Goal: Communication & Community: Answer question/provide support

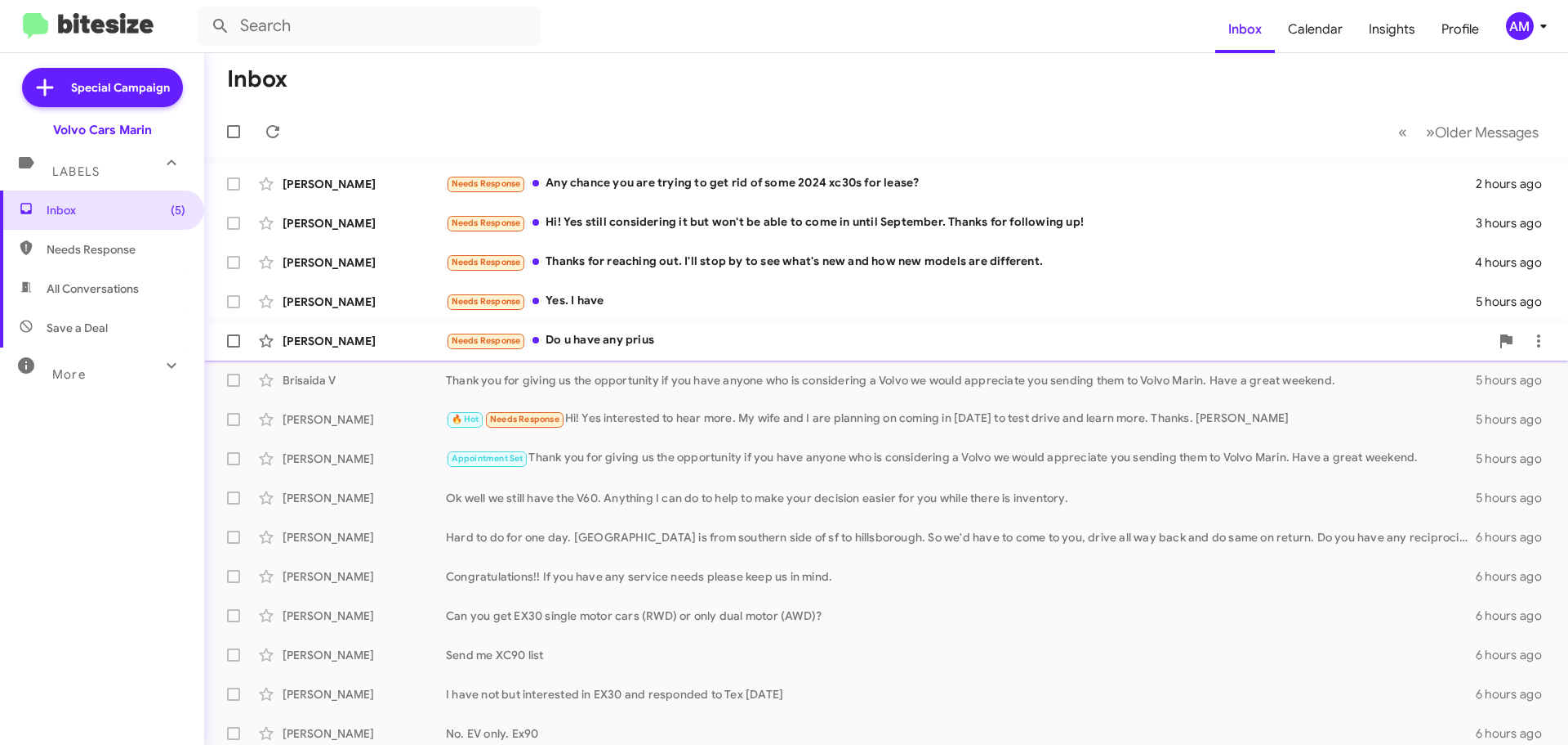
click at [623, 338] on div "Needs Response Do u have any prius" at bounding box center [968, 341] width 1044 height 18
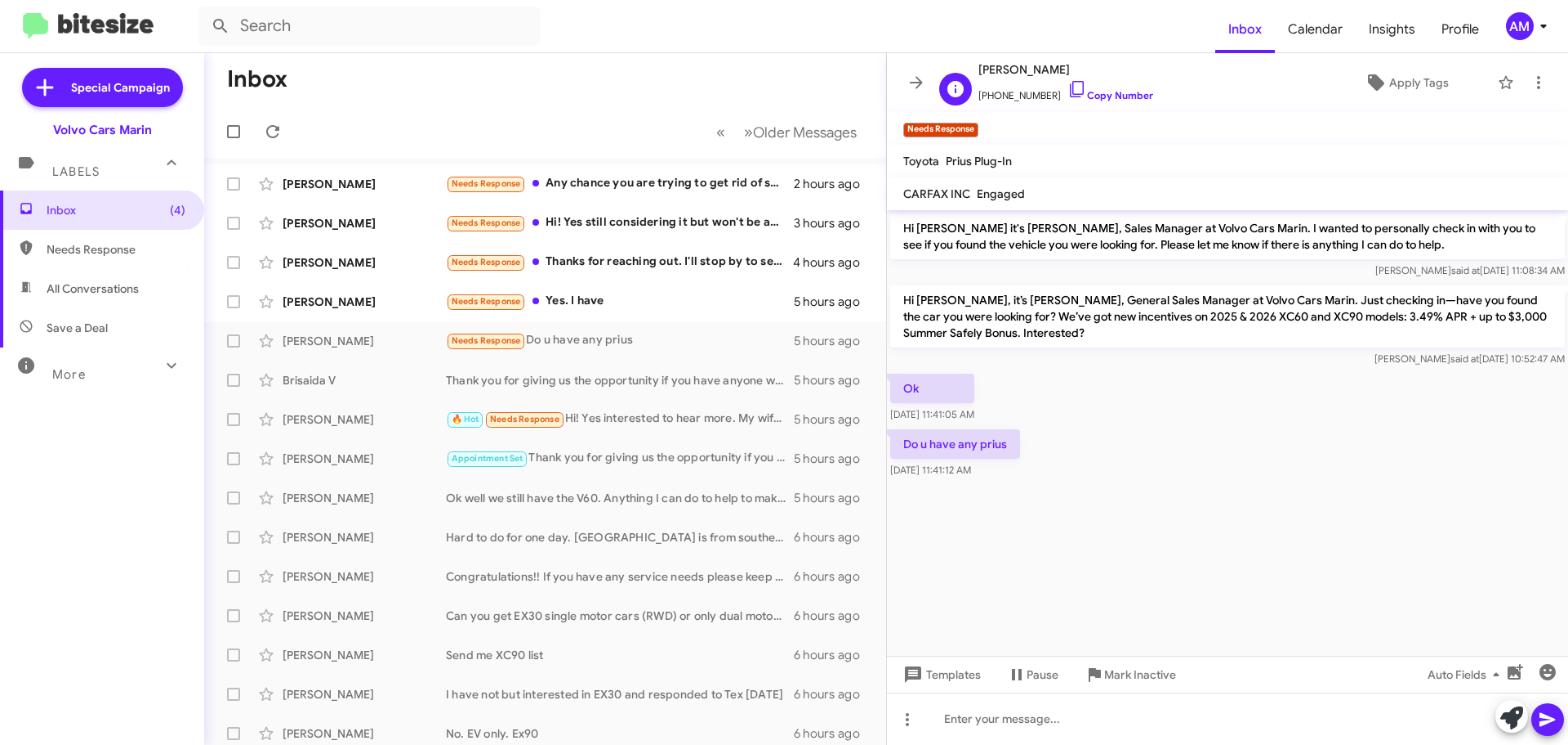
drag, startPoint x: 980, startPoint y: 68, endPoint x: 1073, endPoint y: 74, distance: 93.2
click at [1073, 74] on span "[PERSON_NAME]" at bounding box center [1066, 69] width 175 height 19
copy span "[PERSON_NAME]"
click at [347, 305] on div "[PERSON_NAME]" at bounding box center [364, 301] width 163 height 16
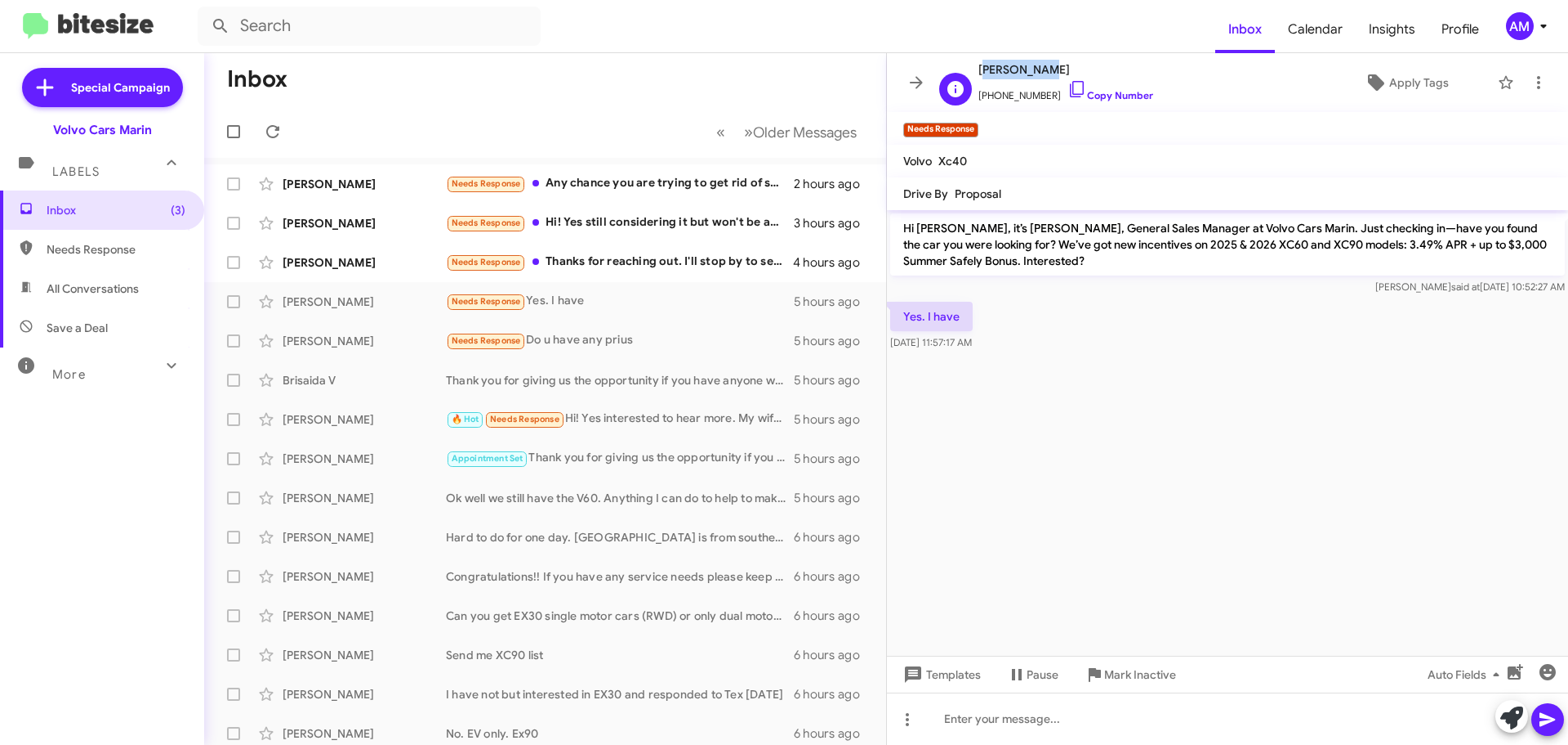
drag, startPoint x: 980, startPoint y: 71, endPoint x: 1034, endPoint y: 73, distance: 54.0
click at [1034, 73] on span "[PERSON_NAME]" at bounding box center [1066, 69] width 175 height 19
copy span "[PERSON_NAME]"
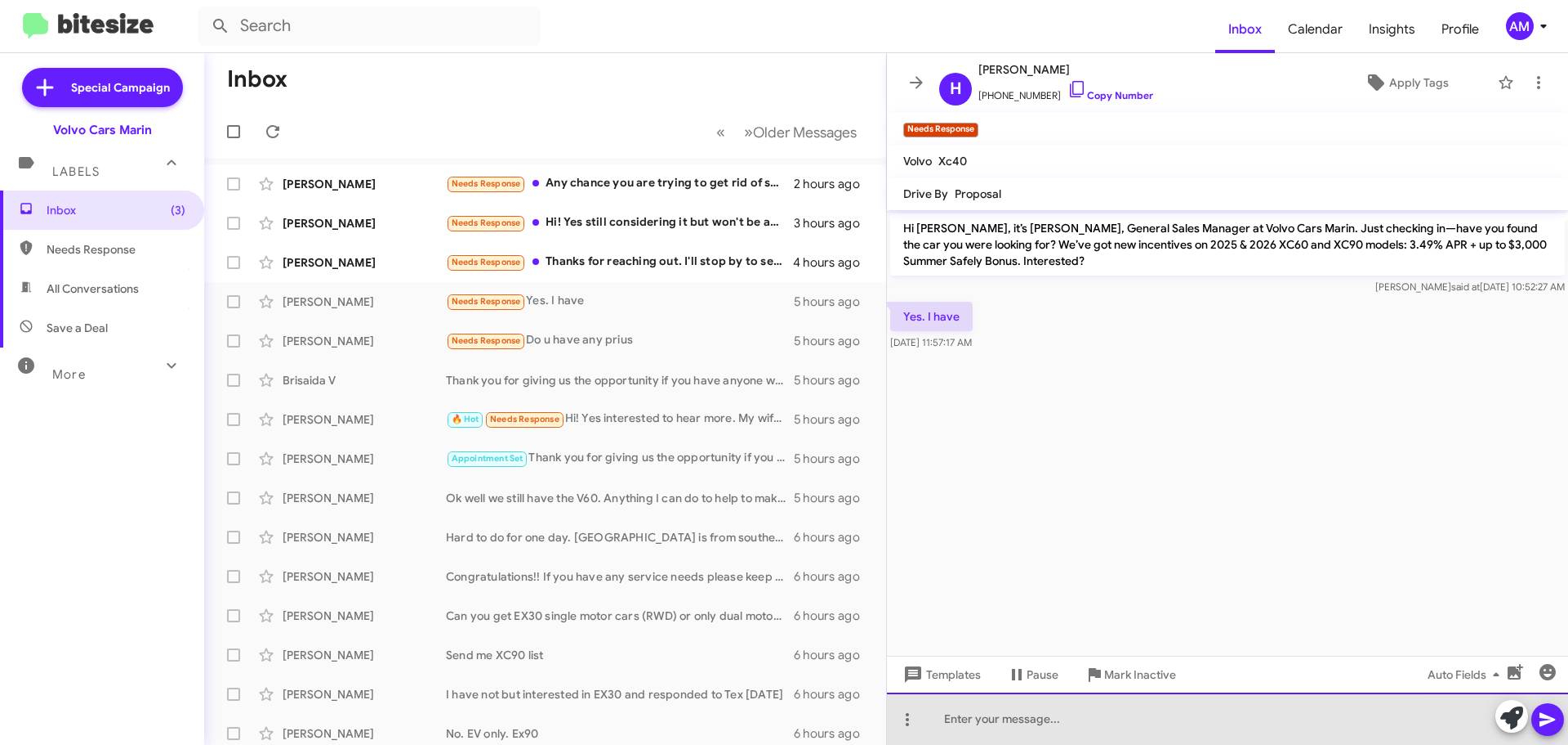
click at [1080, 721] on div at bounding box center [1228, 718] width 681 height 52
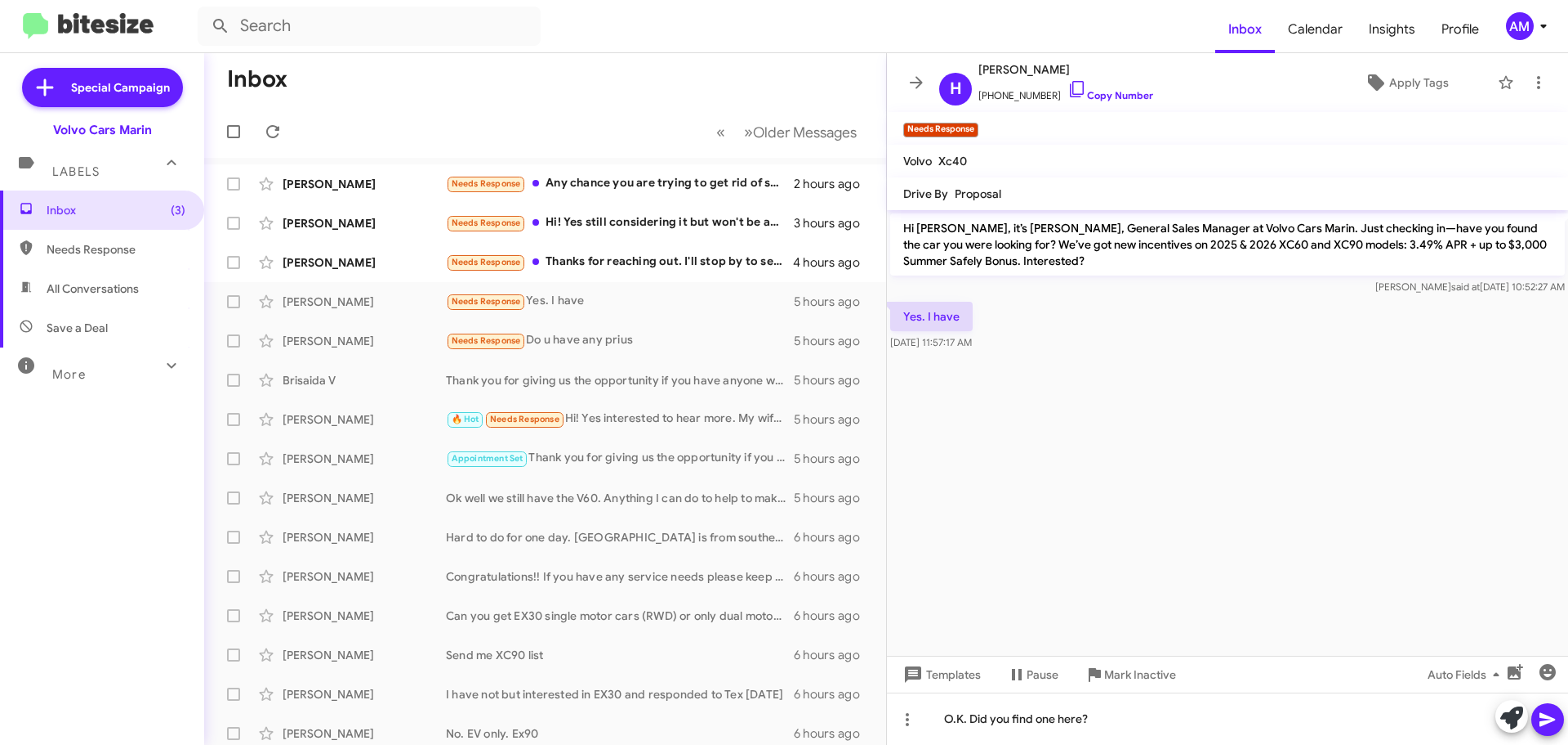
click at [1550, 718] on icon at bounding box center [1547, 720] width 15 height 14
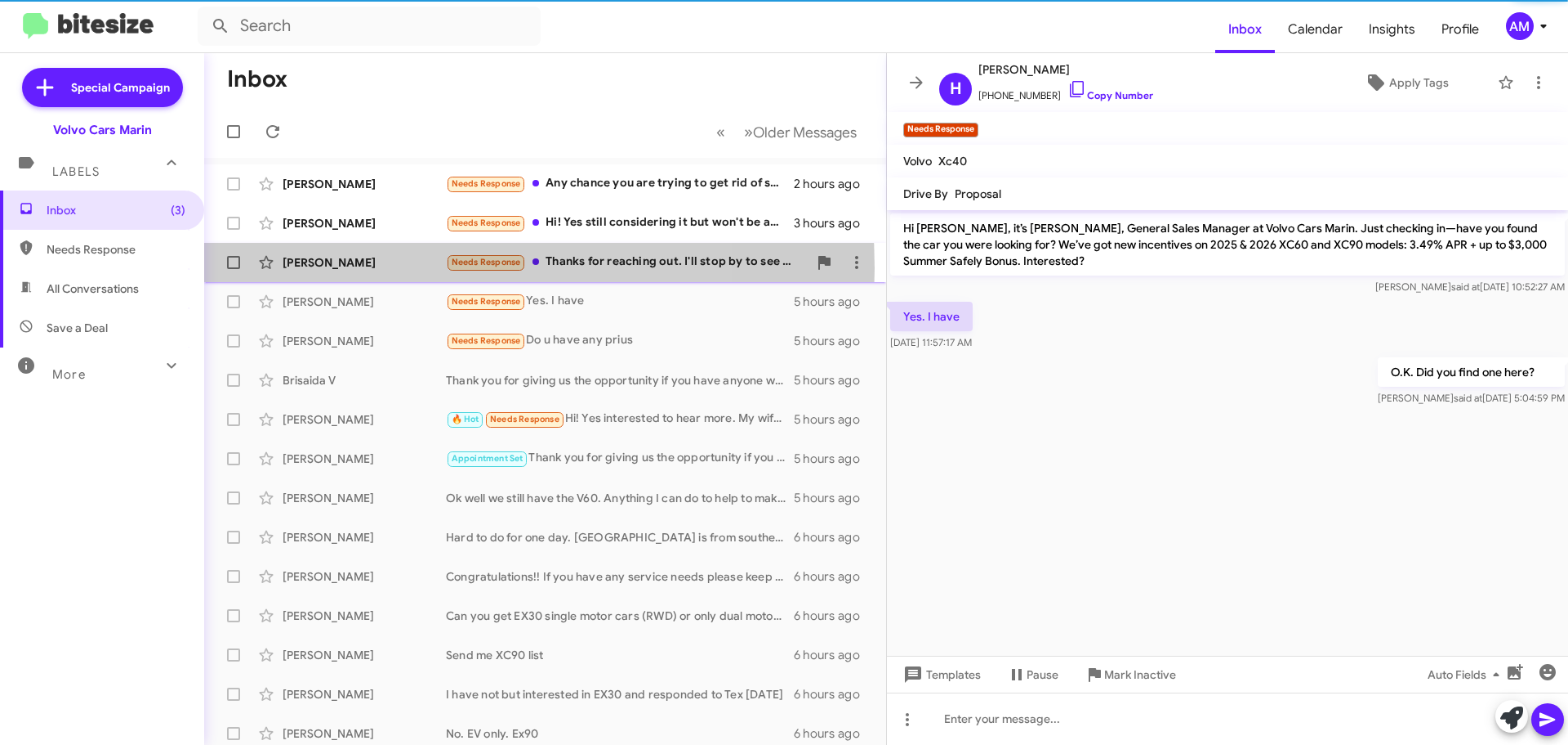
click at [388, 268] on div "[PERSON_NAME]" at bounding box center [364, 262] width 163 height 16
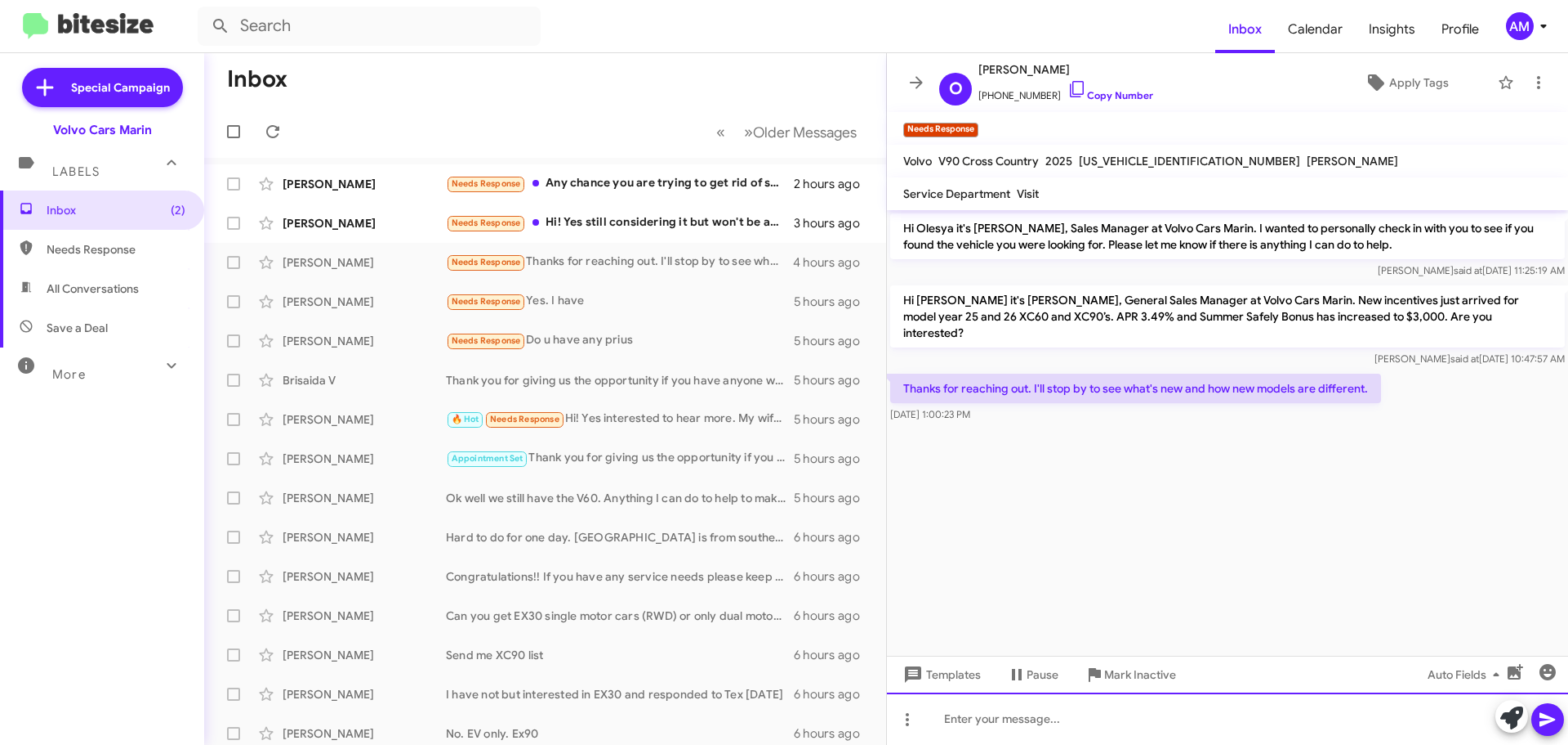
click at [1055, 716] on div at bounding box center [1228, 718] width 681 height 52
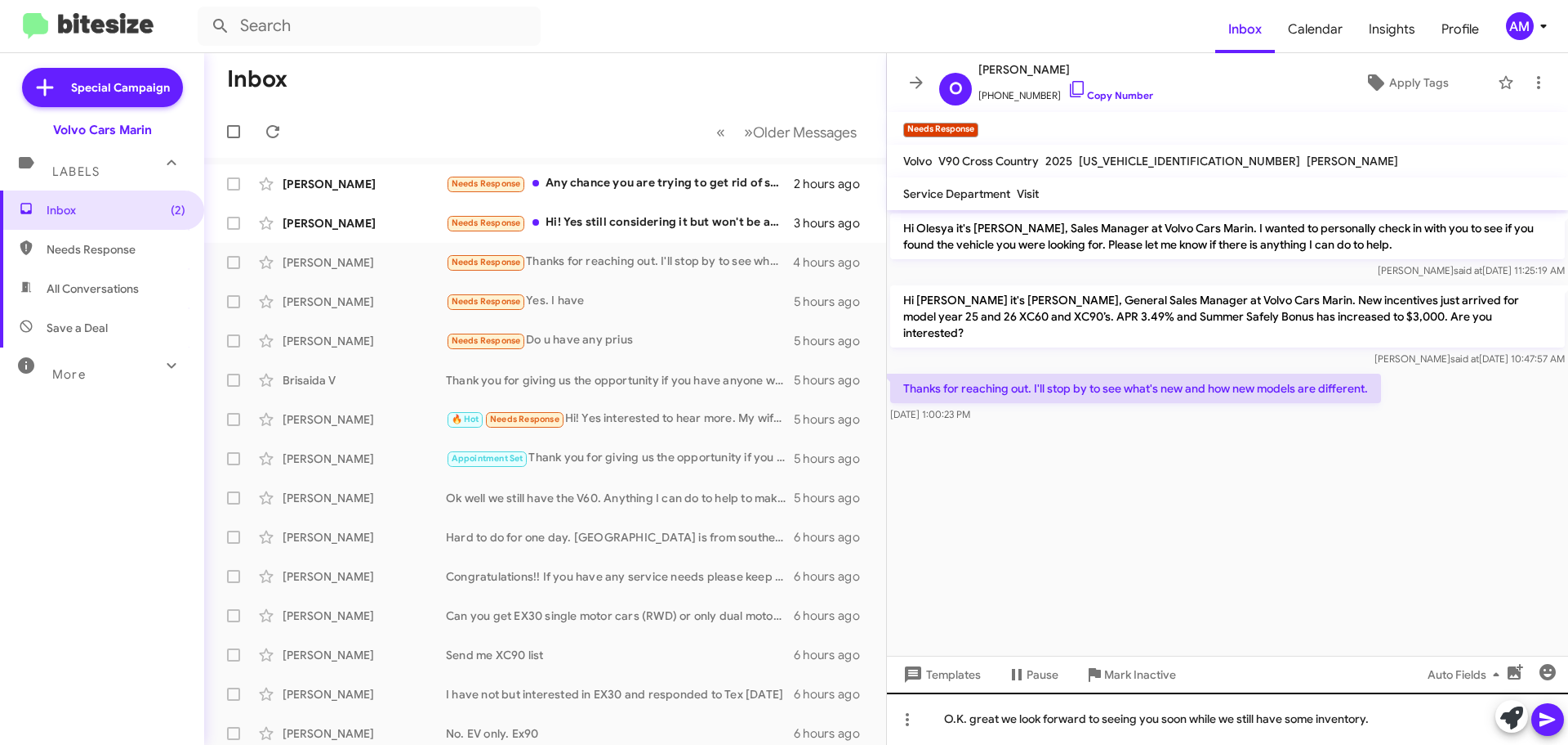
drag, startPoint x: 1550, startPoint y: 725, endPoint x: 1371, endPoint y: 727, distance: 179.0
click at [1376, 733] on div "O.K. great we look forward to seeing you soon while we still have some inventor…" at bounding box center [1228, 718] width 681 height 52
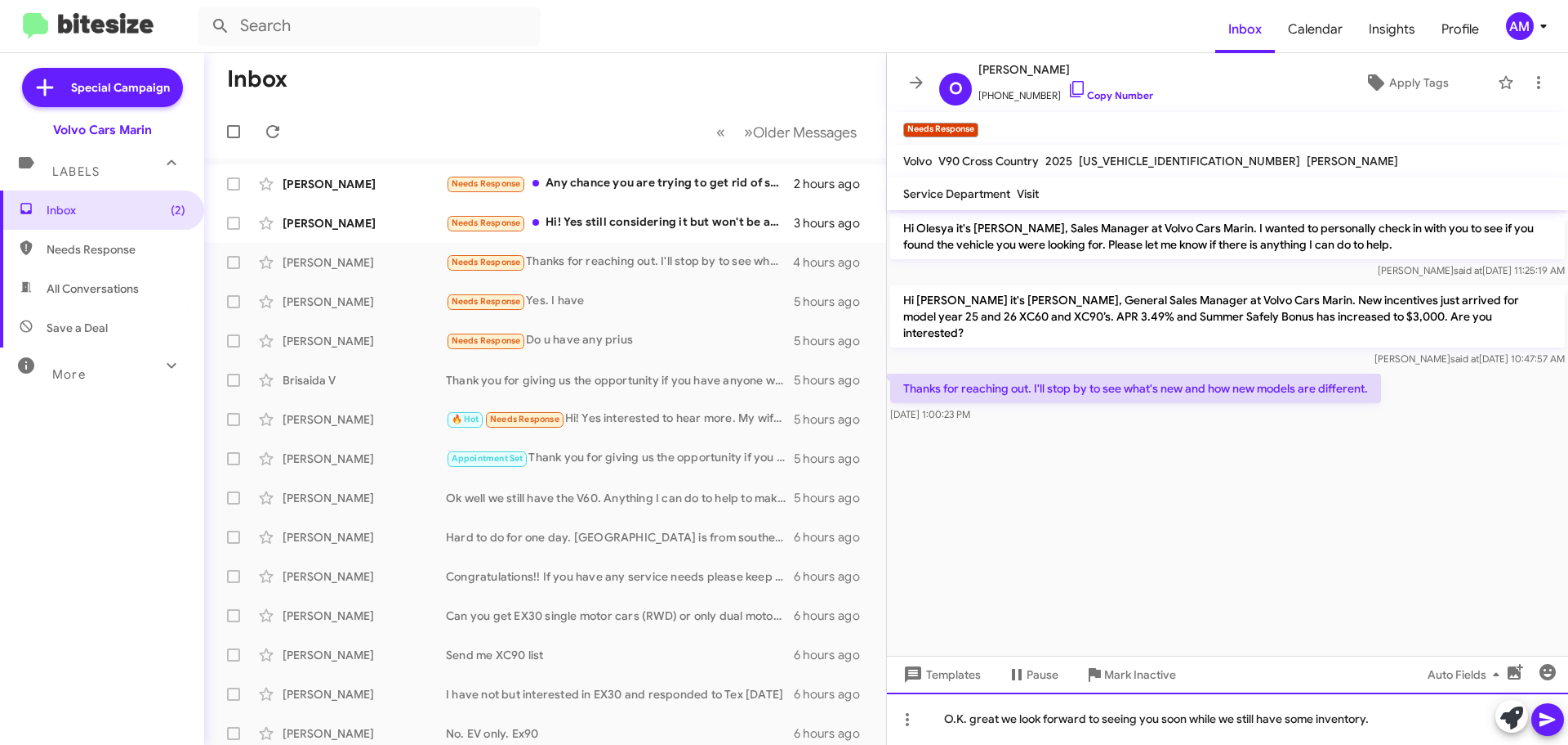
click at [1381, 720] on div "O.K. great we look forward to seeing you soon while we still have some inventor…" at bounding box center [1228, 718] width 681 height 52
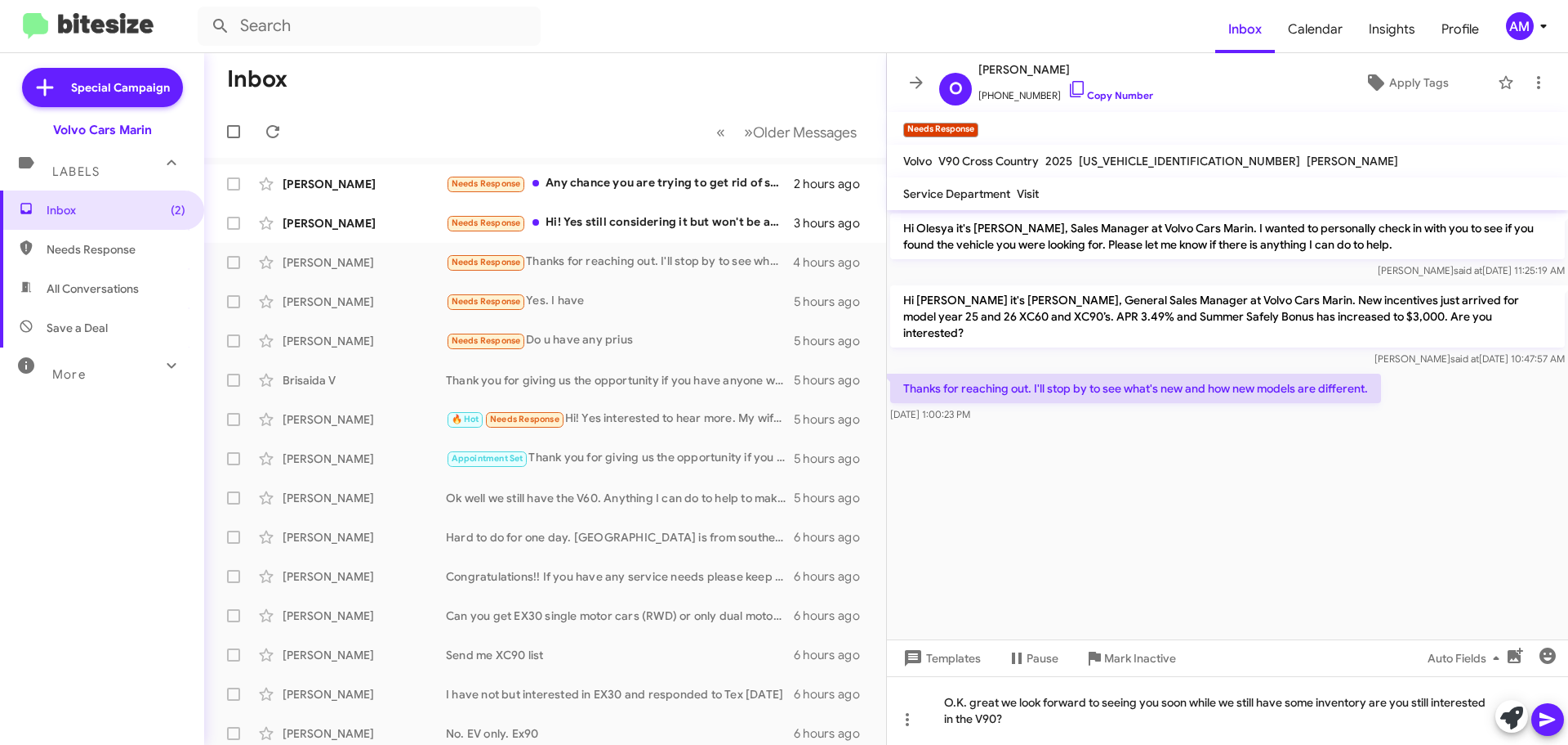
click at [1550, 726] on icon at bounding box center [1548, 719] width 19 height 19
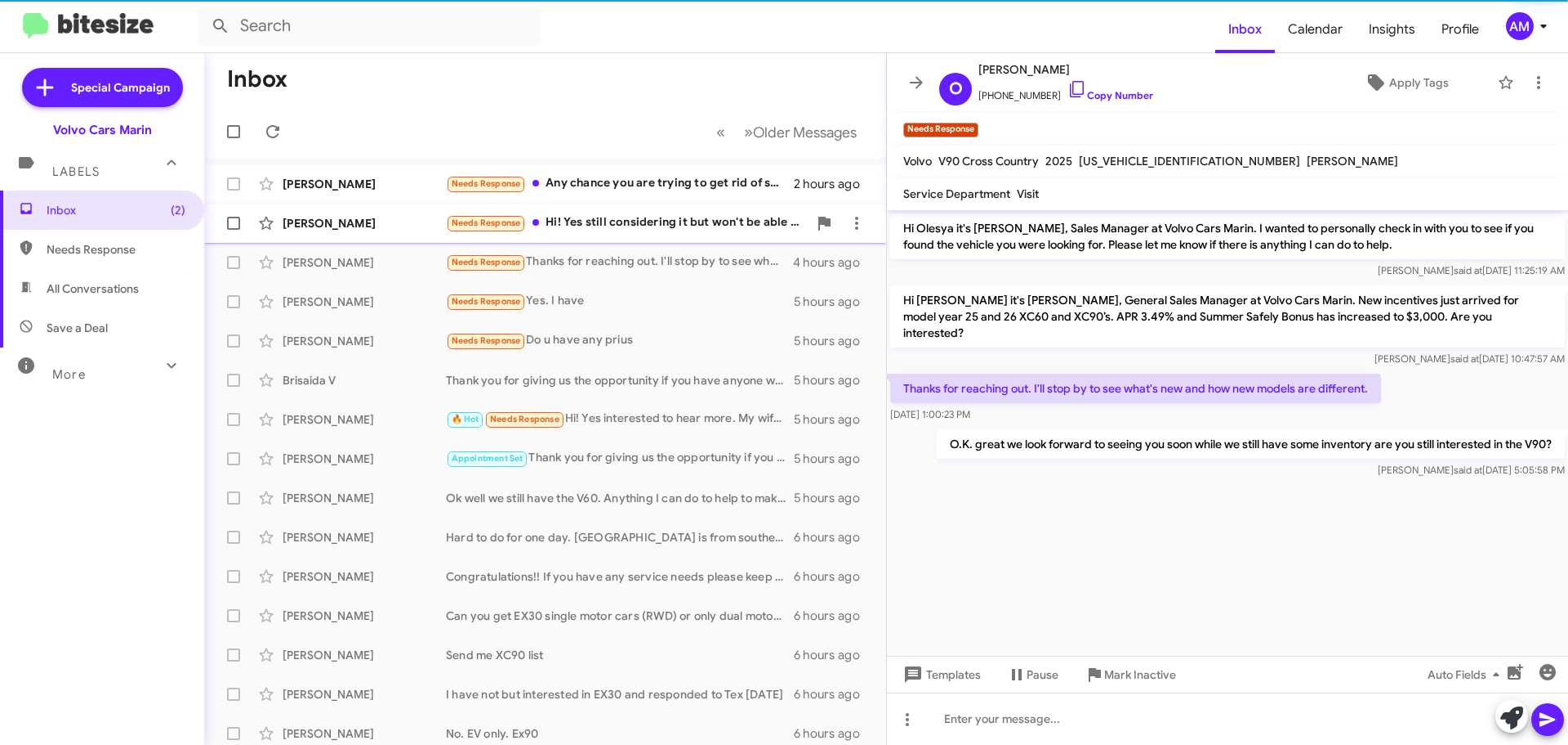
click at [346, 225] on div "[PERSON_NAME]" at bounding box center [364, 223] width 163 height 16
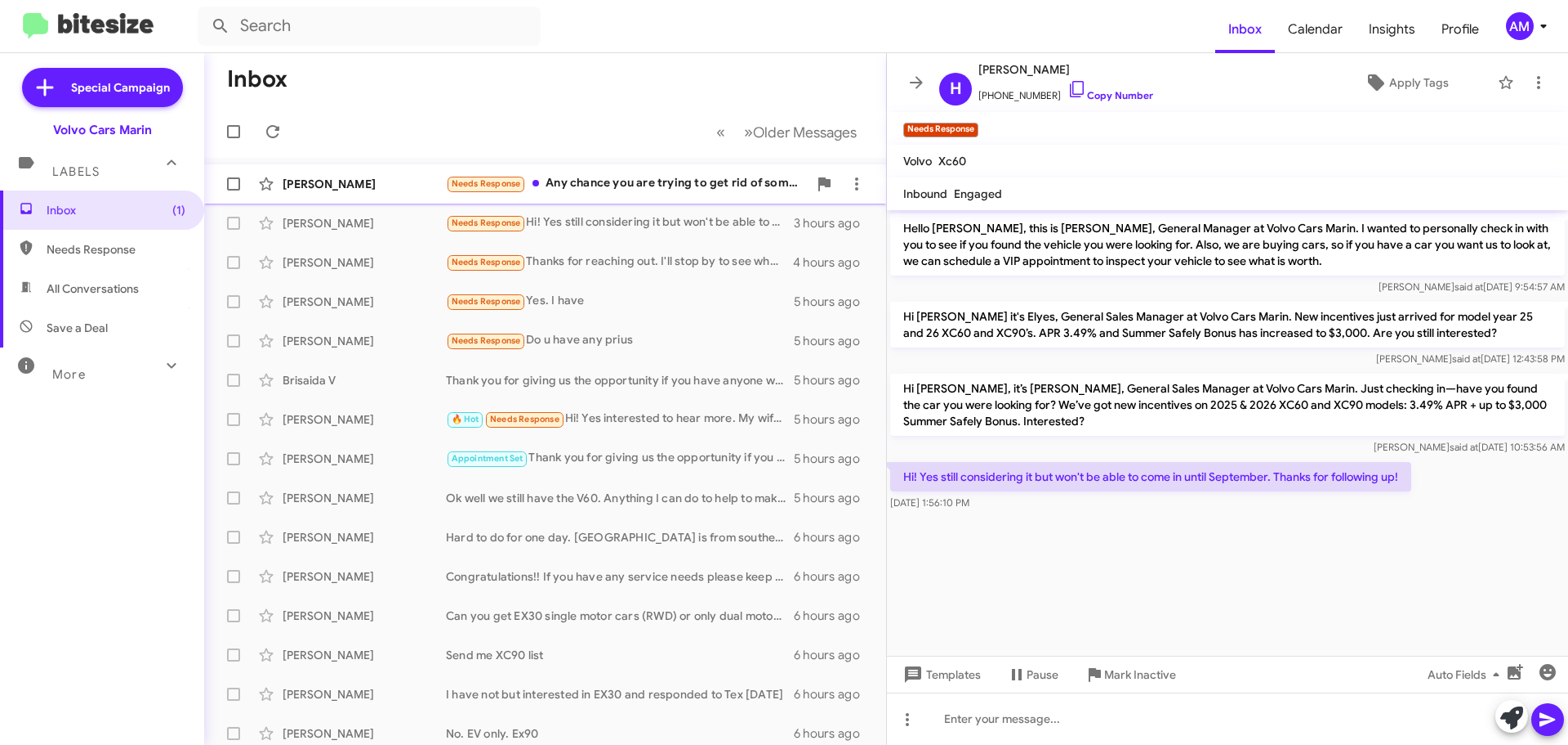
click at [376, 187] on div "[PERSON_NAME]" at bounding box center [364, 183] width 163 height 16
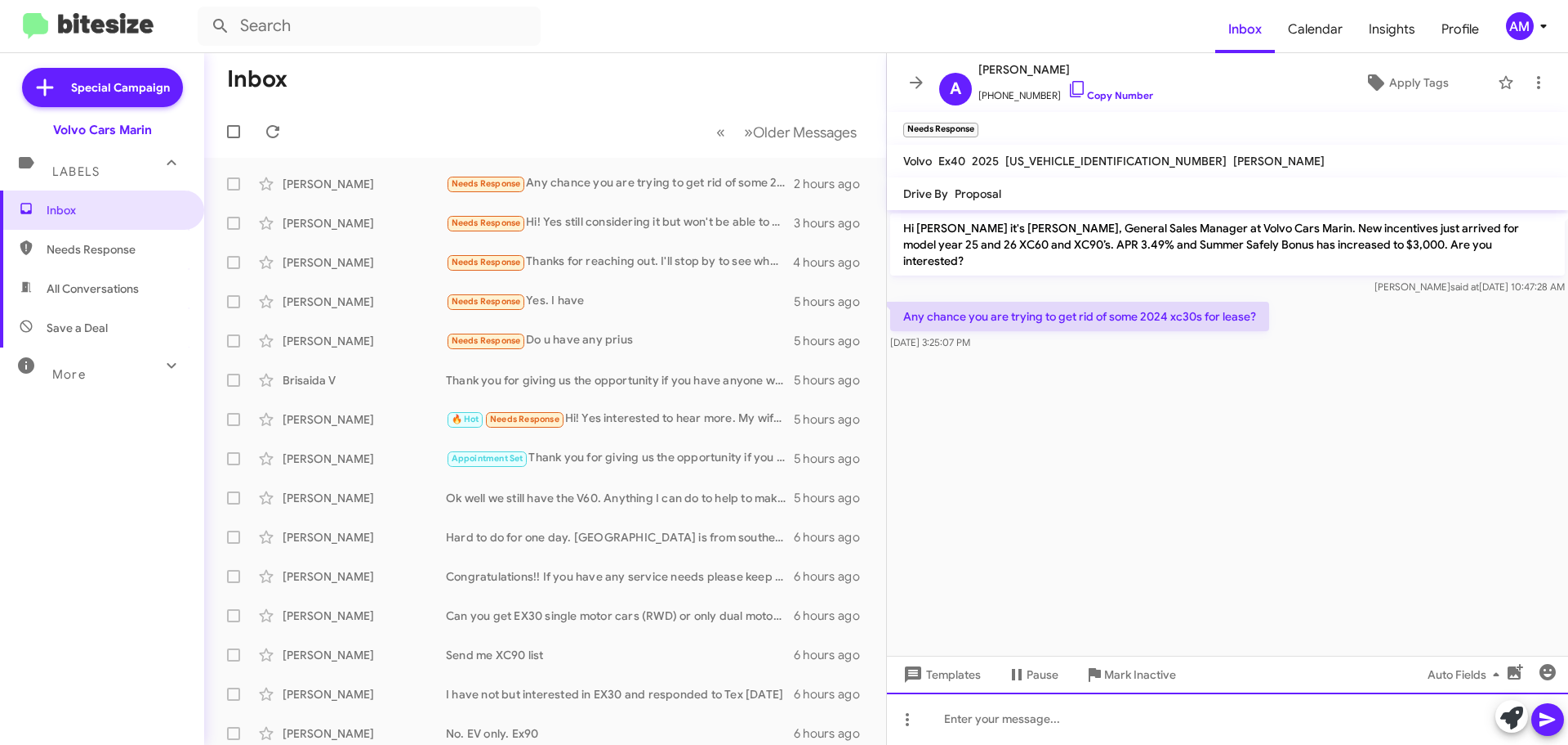
click at [1122, 718] on div at bounding box center [1228, 718] width 681 height 52
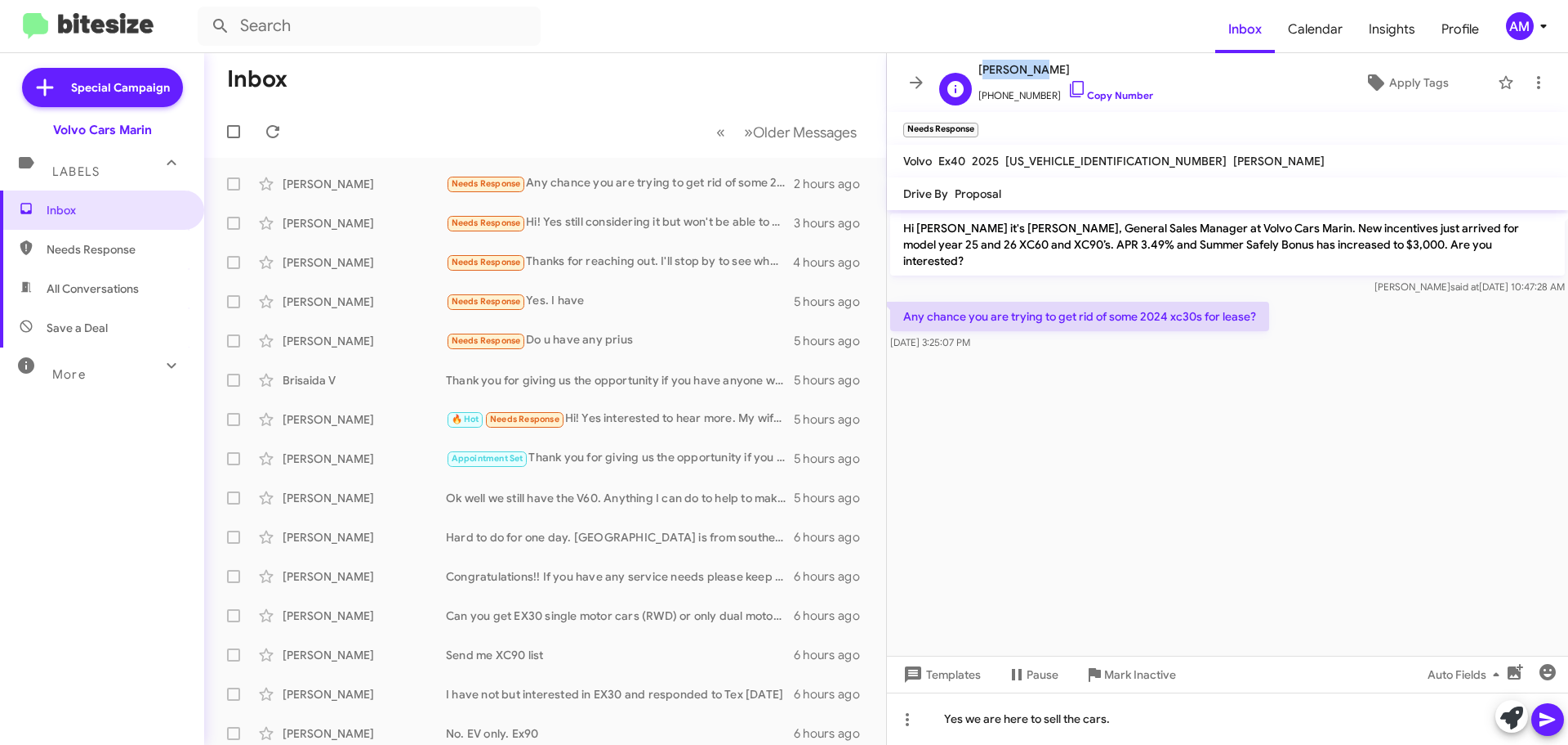
drag, startPoint x: 981, startPoint y: 72, endPoint x: 1037, endPoint y: 76, distance: 56.1
click at [1037, 76] on span "[PERSON_NAME]" at bounding box center [1066, 69] width 175 height 19
copy span "[PERSON_NAME]"
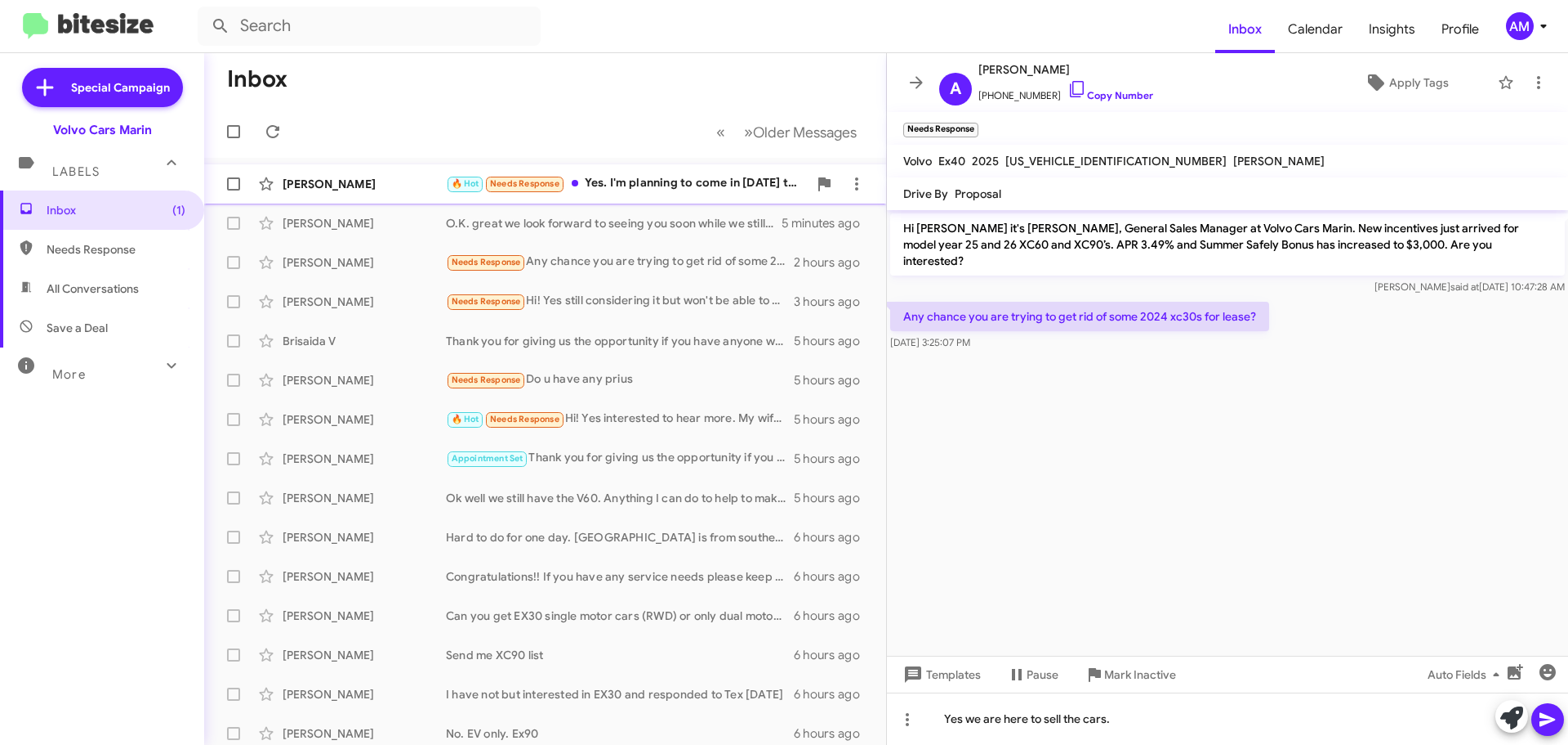
click at [375, 185] on div "[PERSON_NAME]" at bounding box center [364, 183] width 163 height 16
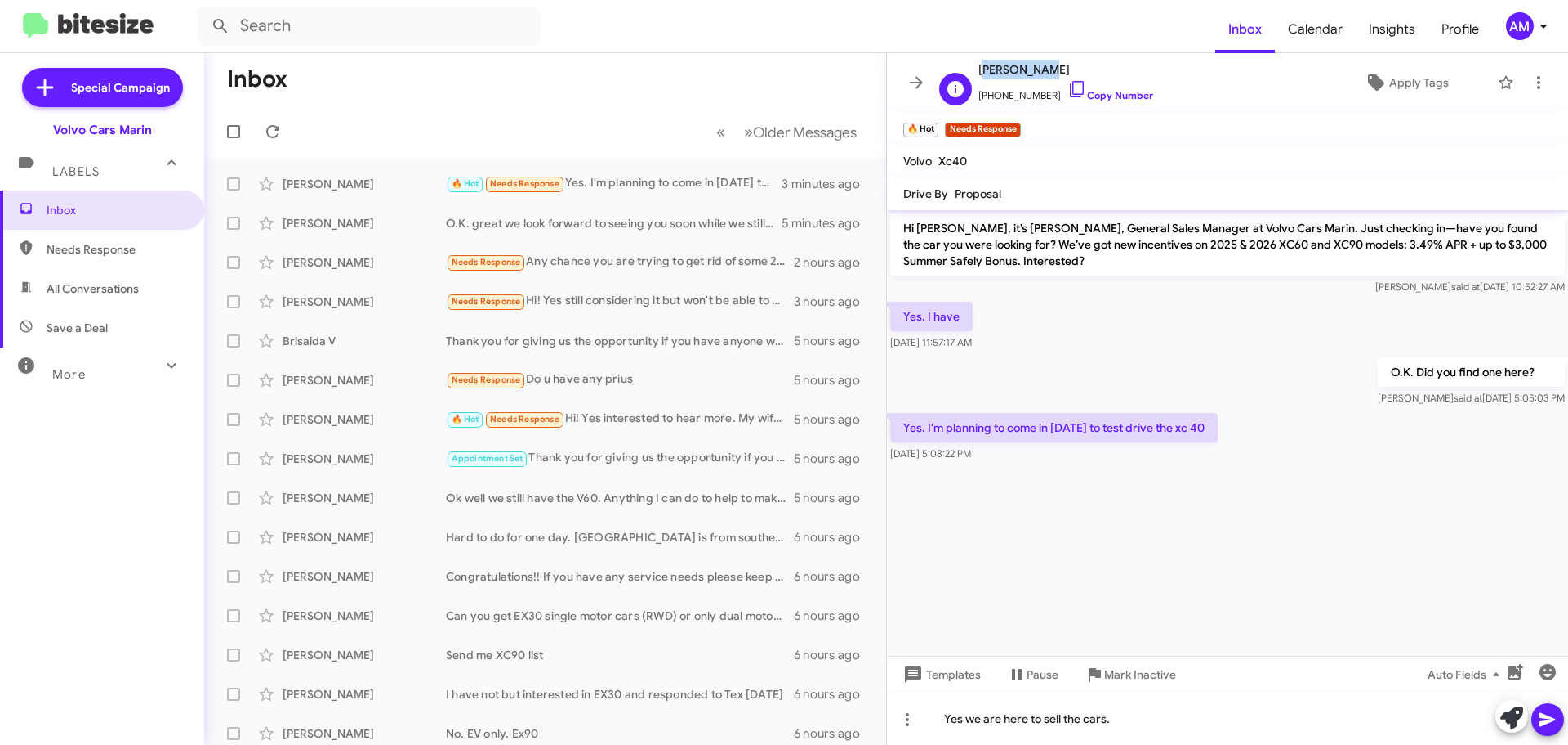
drag, startPoint x: 979, startPoint y: 68, endPoint x: 1041, endPoint y: 69, distance: 62.0
click at [1041, 69] on span "[PERSON_NAME]" at bounding box center [1066, 69] width 175 height 19
copy span "[PERSON_NAME]"
